Goal: Navigation & Orientation: Find specific page/section

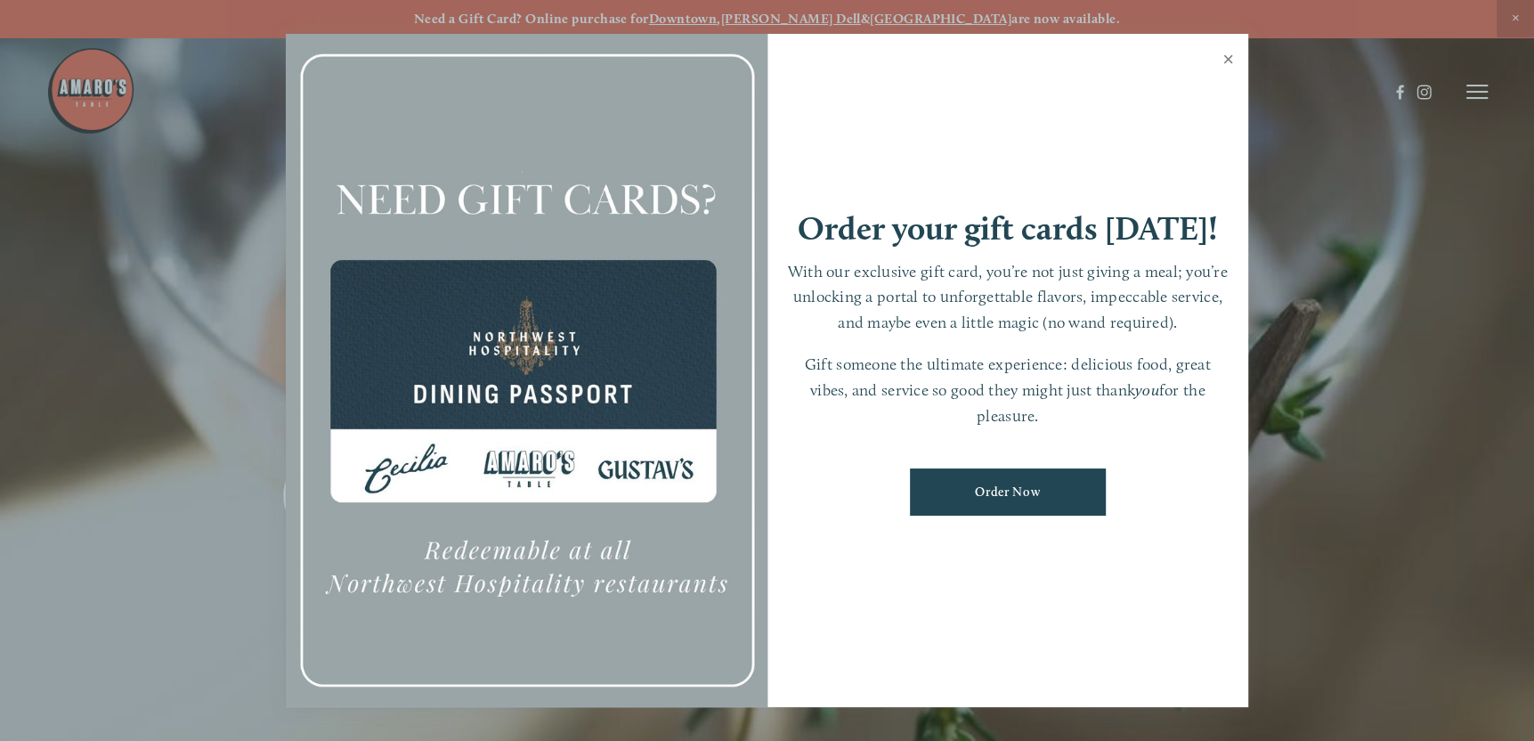
click at [1226, 55] on link "Close" at bounding box center [1228, 62] width 35 height 50
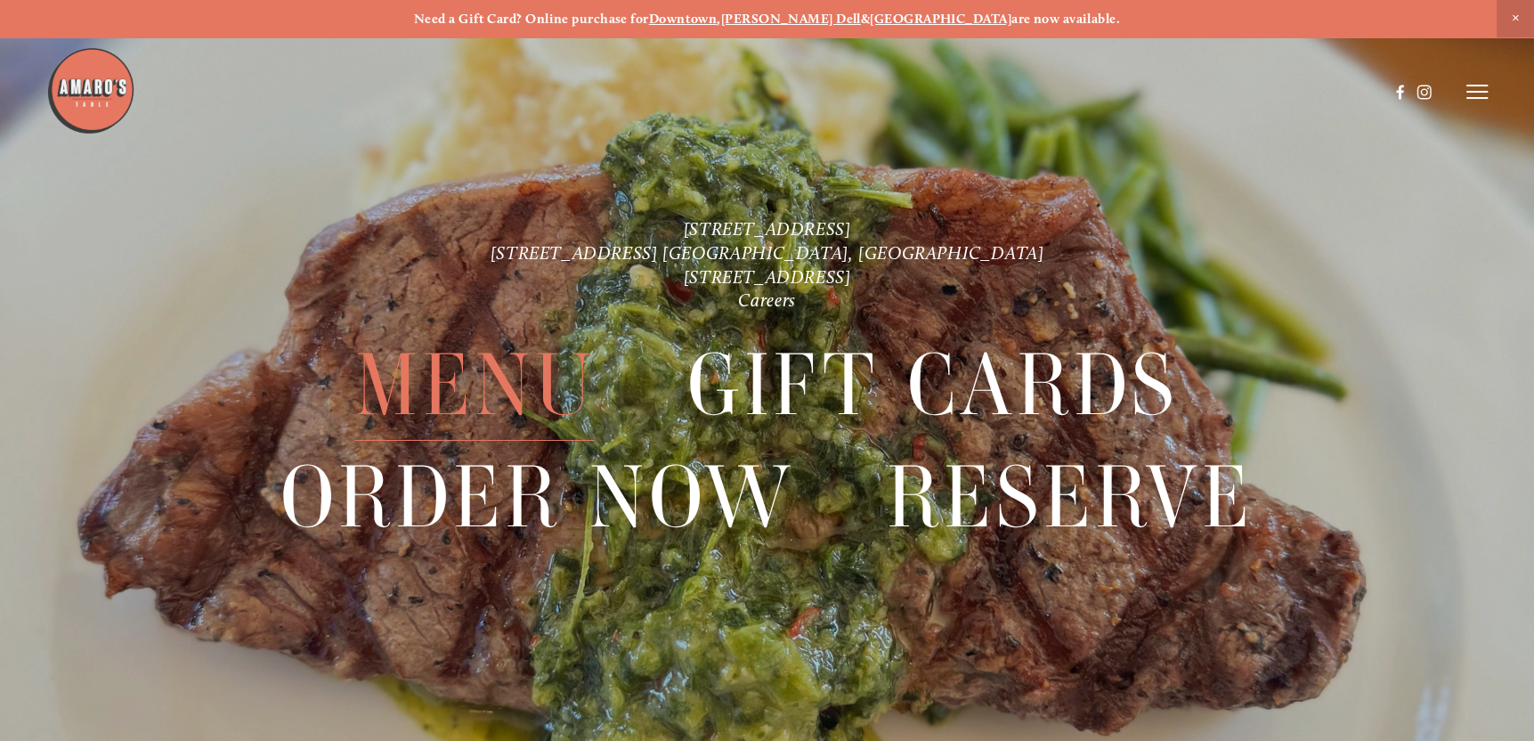
click at [484, 380] on span "Menu" at bounding box center [475, 384] width 240 height 111
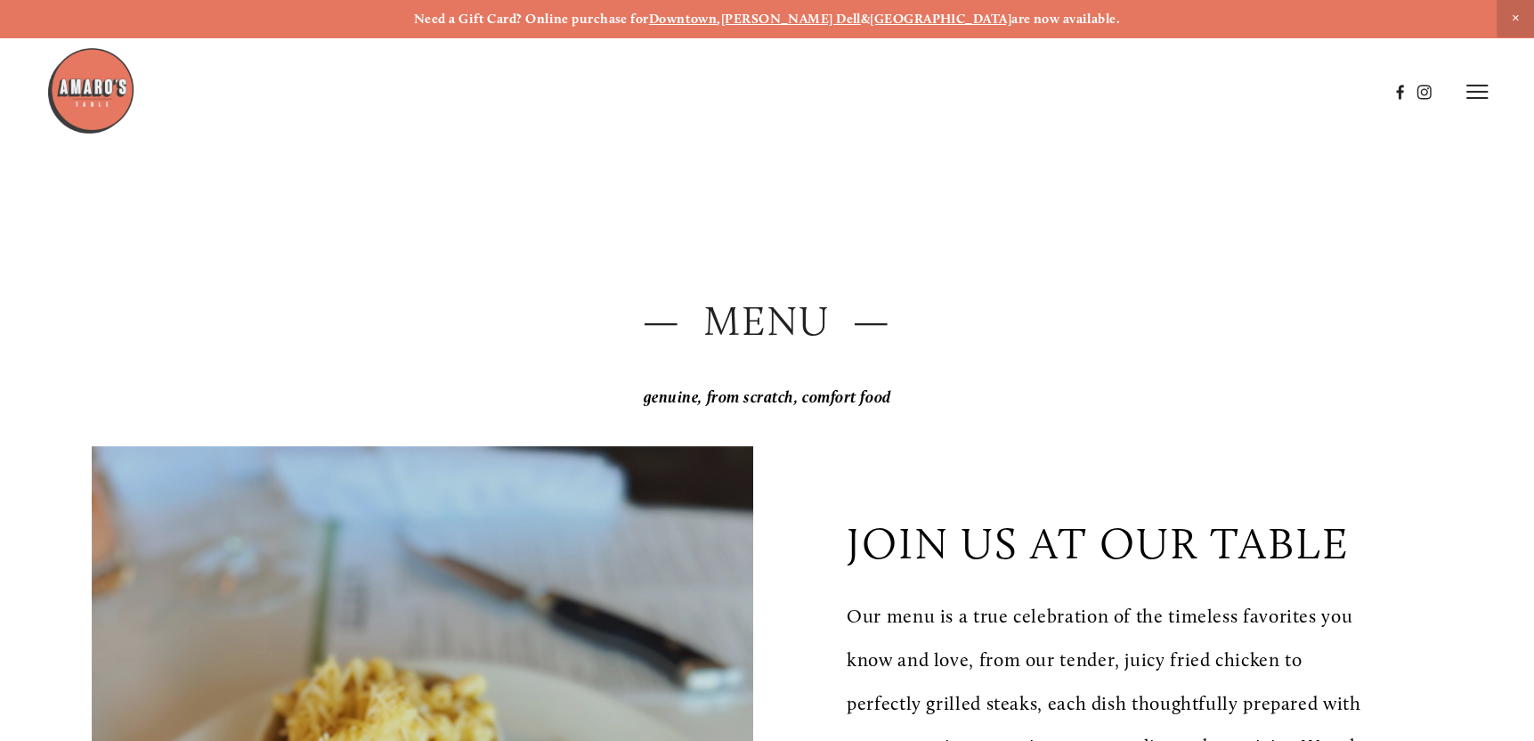
click at [1475, 85] on line at bounding box center [1476, 85] width 21 height 0
click at [1245, 94] on span "Visit" at bounding box center [1250, 92] width 27 height 16
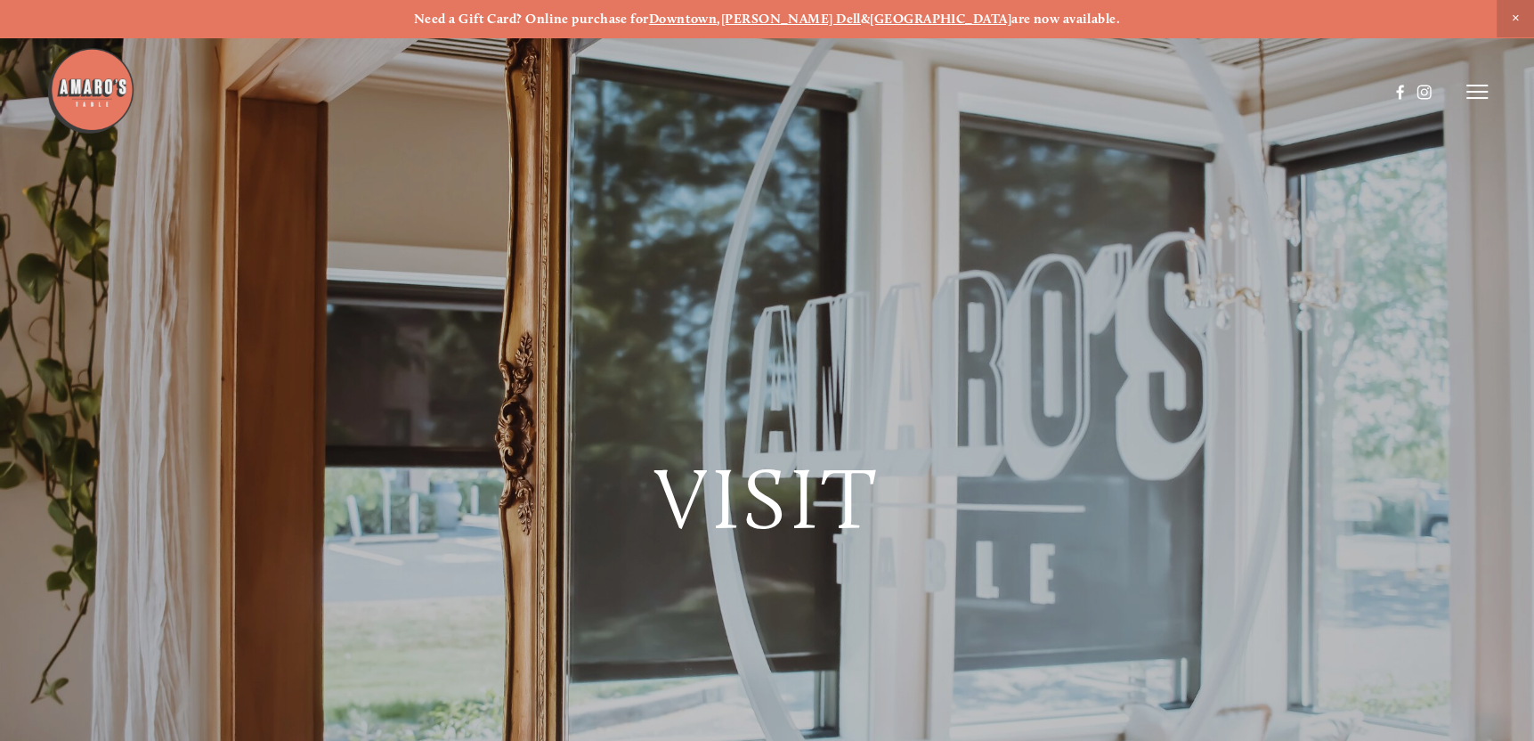
click at [1478, 89] on icon at bounding box center [1476, 92] width 21 height 16
click at [1124, 93] on span "Menu" at bounding box center [1130, 92] width 34 height 16
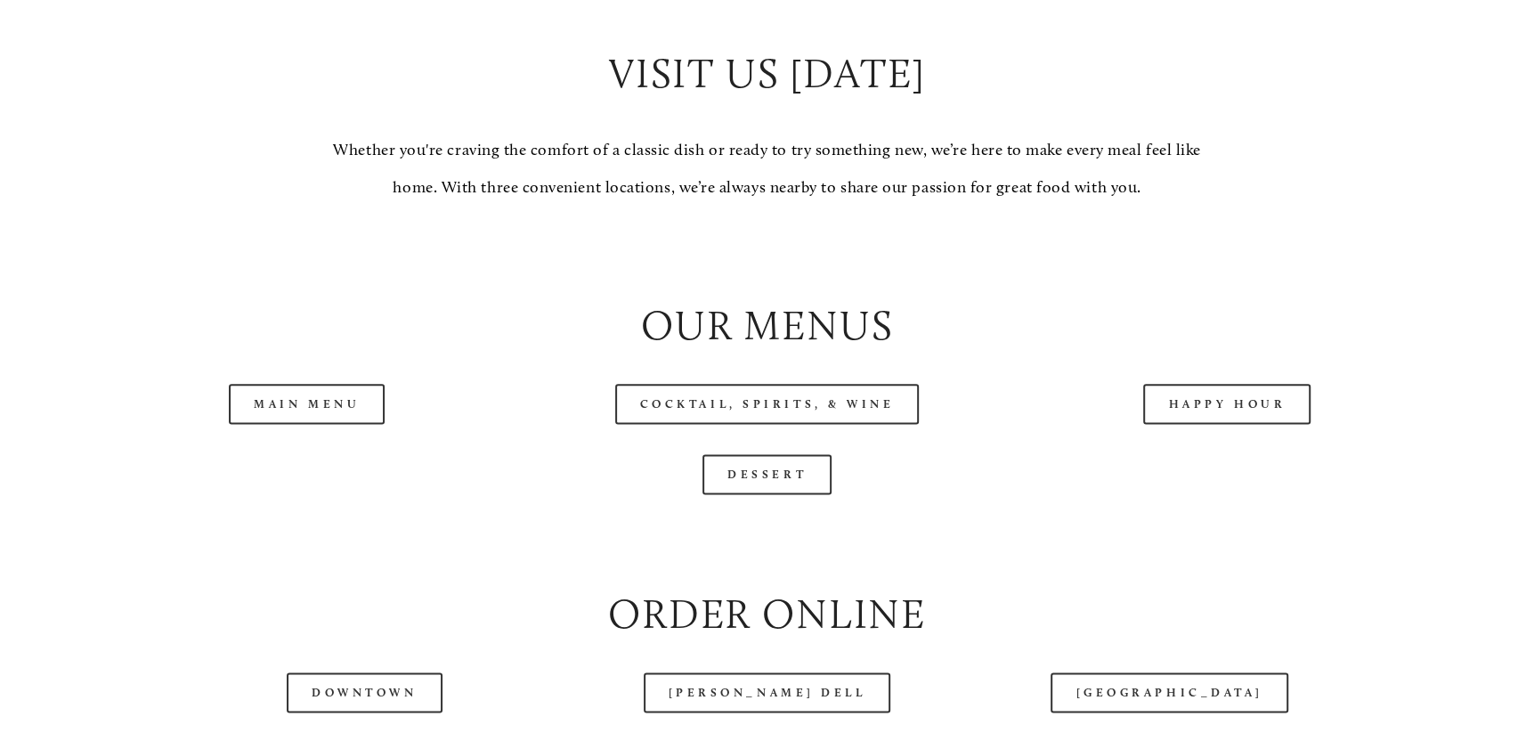
scroll to position [1959, 0]
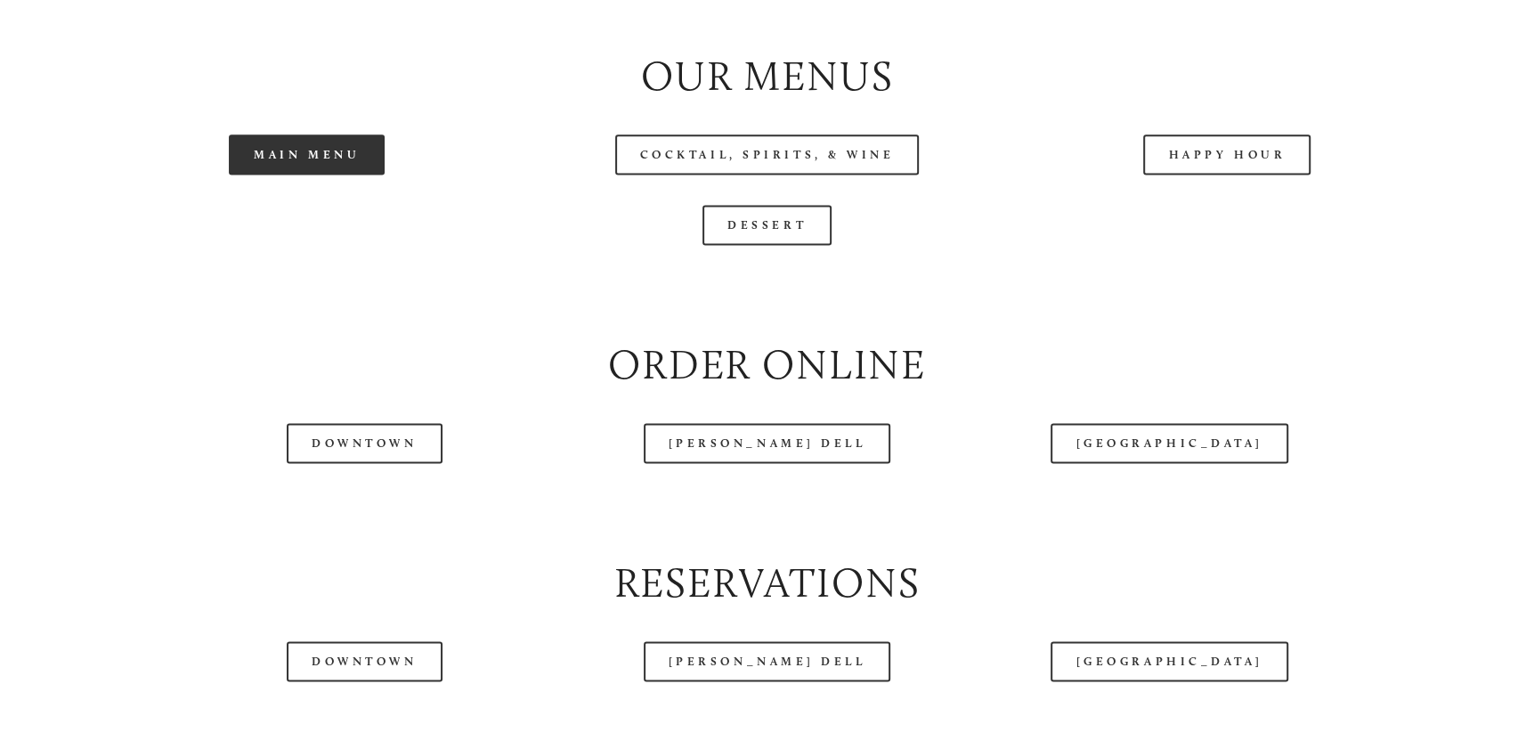
click at [293, 175] on link "Main Menu" at bounding box center [307, 154] width 156 height 40
